Goal: Task Accomplishment & Management: Use online tool/utility

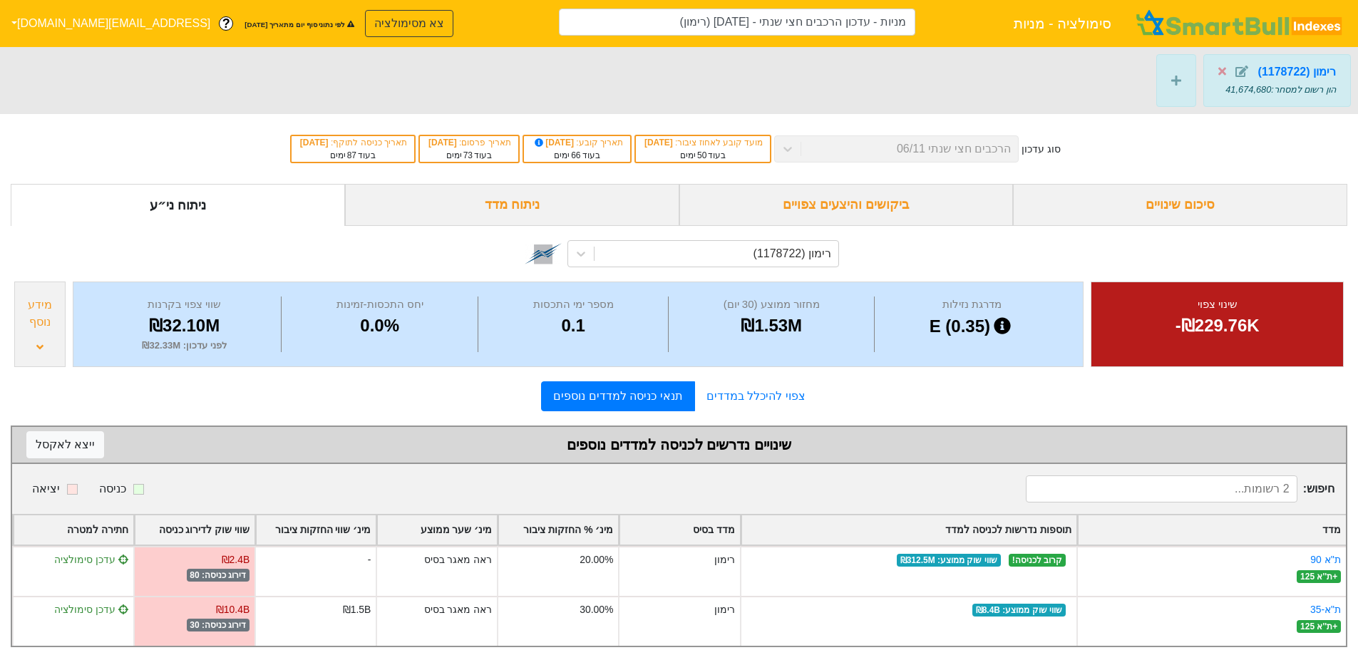
scroll to position [17, 0]
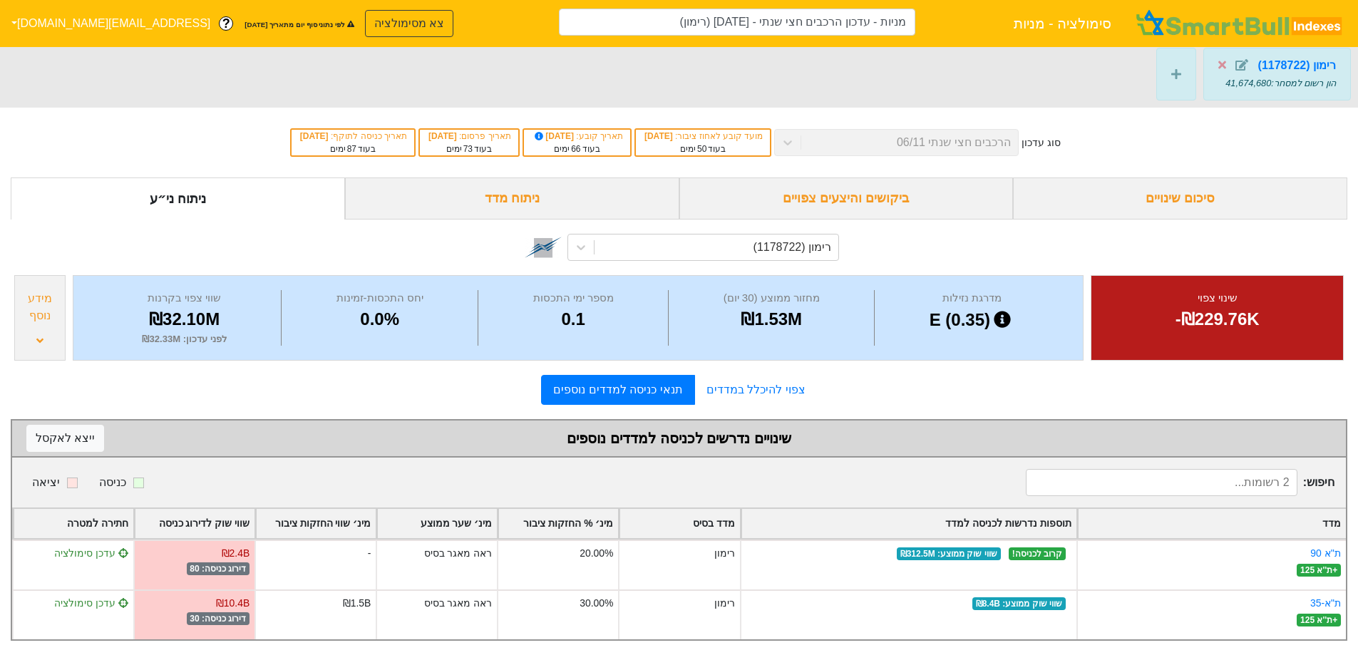
click at [1170, 190] on div "סיכום שינויים" at bounding box center [1180, 198] width 334 height 42
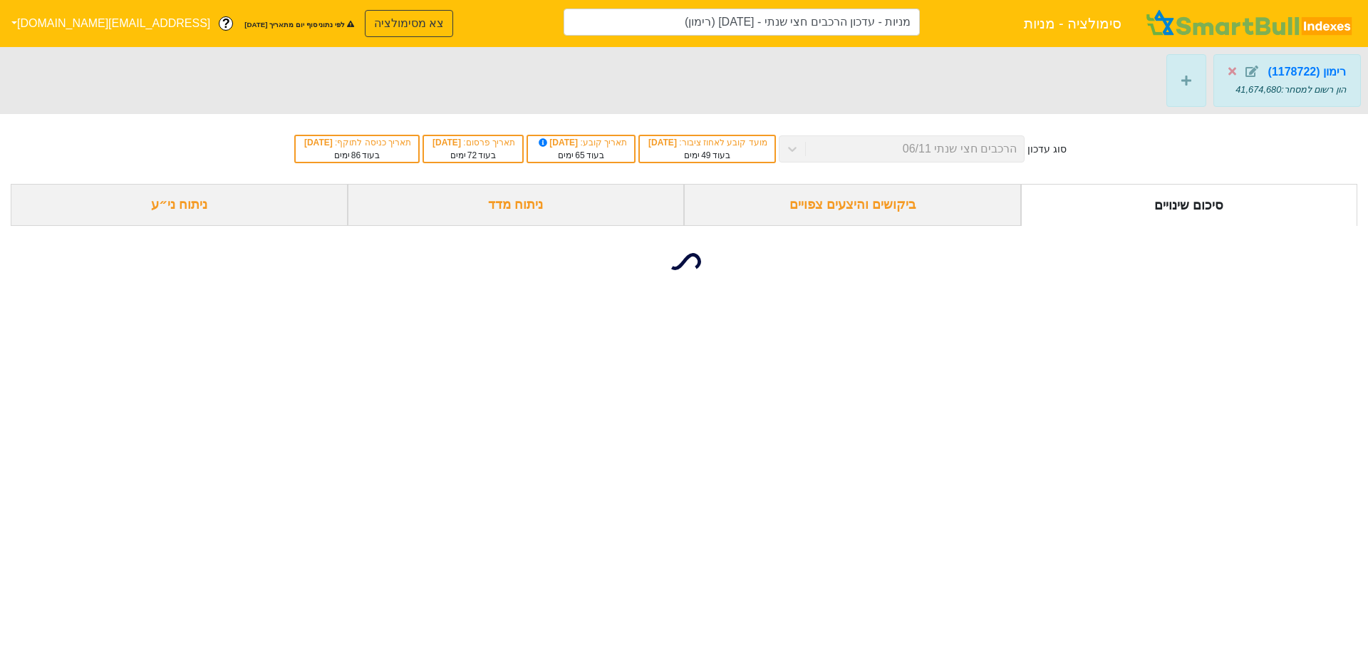
click at [1239, 68] on span at bounding box center [1248, 71] width 39 height 17
click at [1235, 70] on icon at bounding box center [1233, 72] width 8 height 8
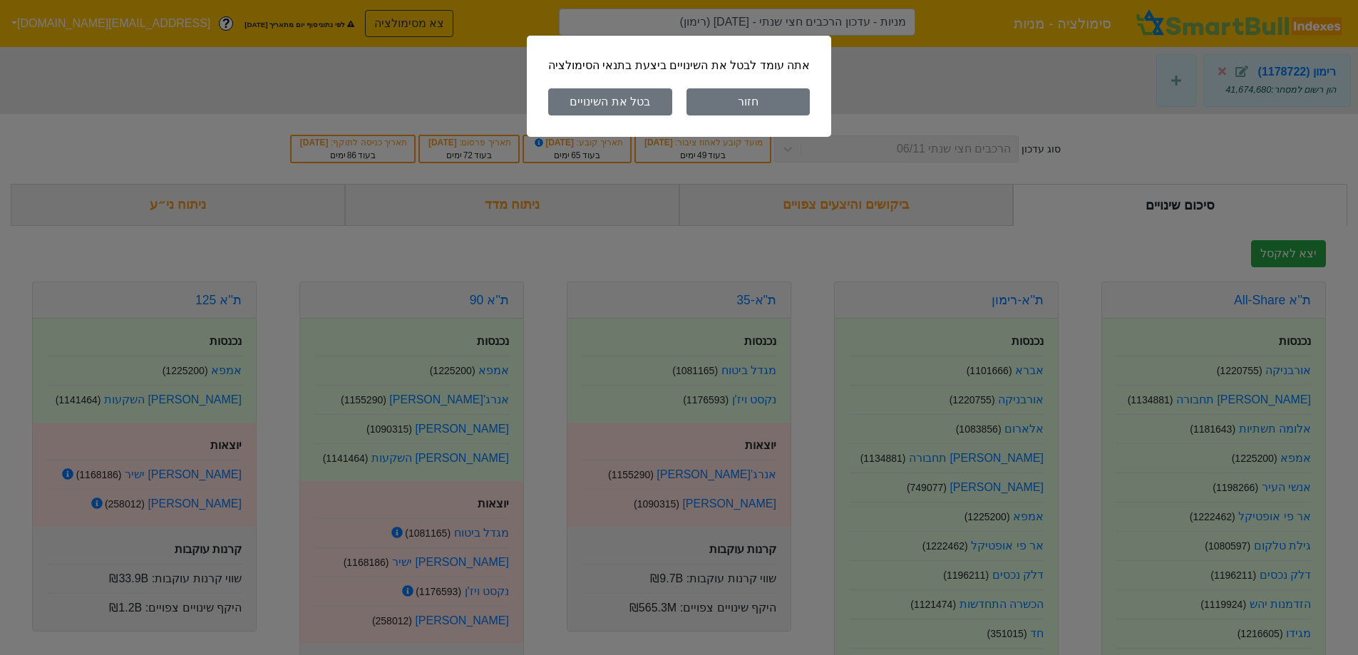
click at [646, 105] on button "בטל את השינויים" at bounding box center [610, 101] width 124 height 27
type input "מניות - עדכון הרכבים חצי שנתי - 06/11/25"
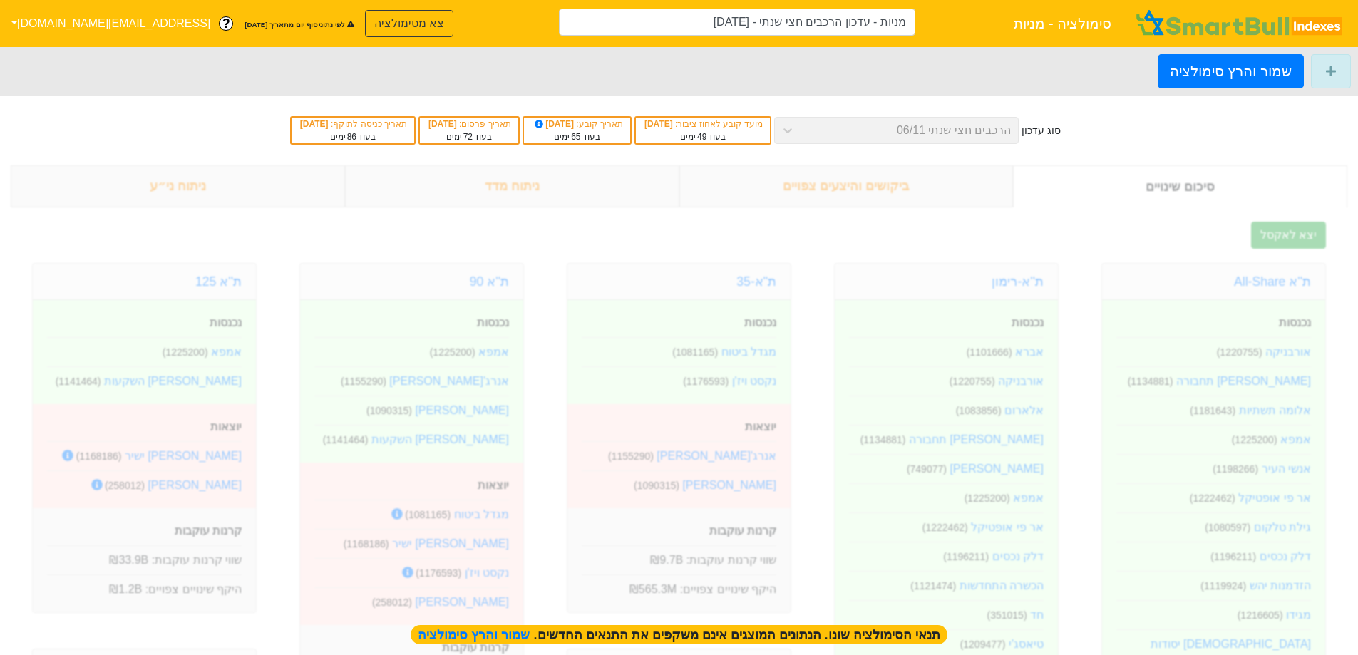
click at [1083, 66] on div "שמור והרץ סימולציה" at bounding box center [679, 71] width 1358 height 48
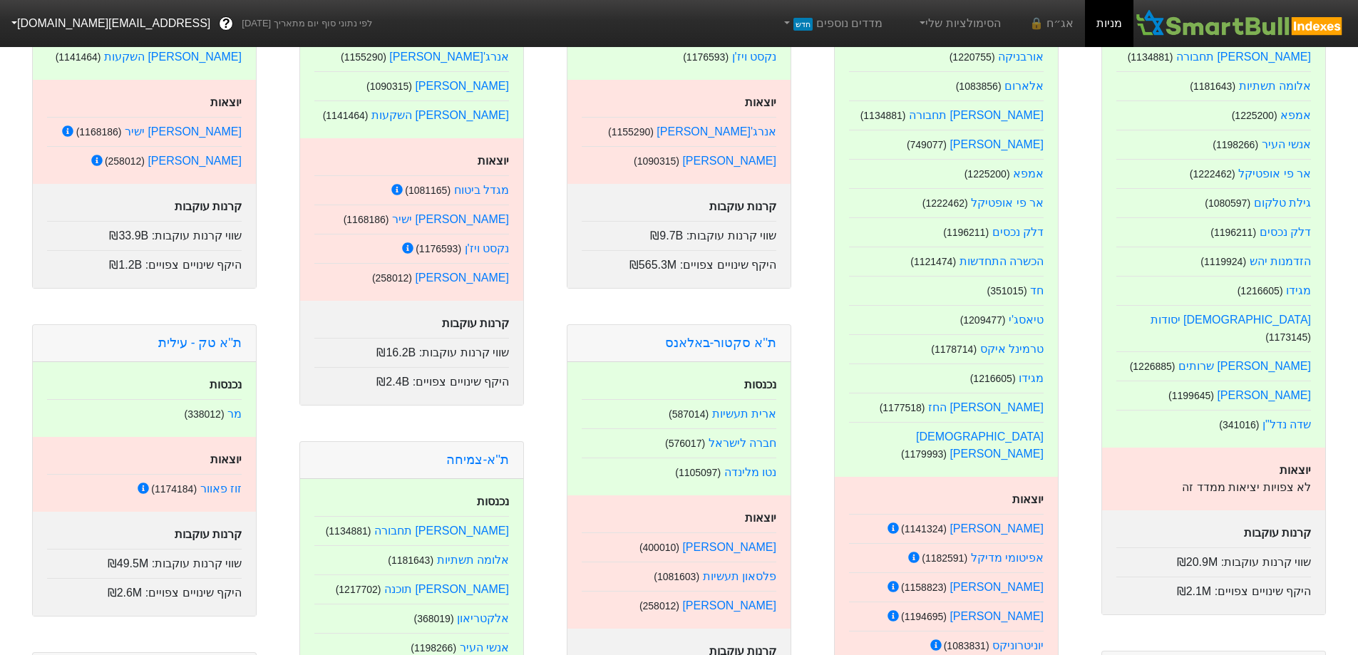
scroll to position [356, 0]
